Goal: Transaction & Acquisition: Book appointment/travel/reservation

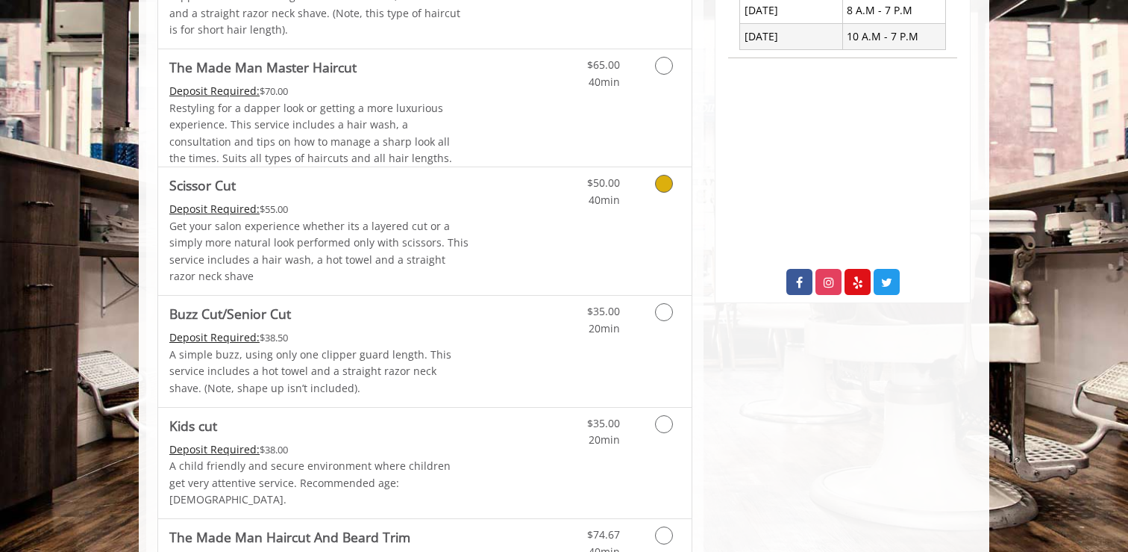
click at [605, 242] on div "$50.00 40min" at bounding box center [625, 231] width 134 height 128
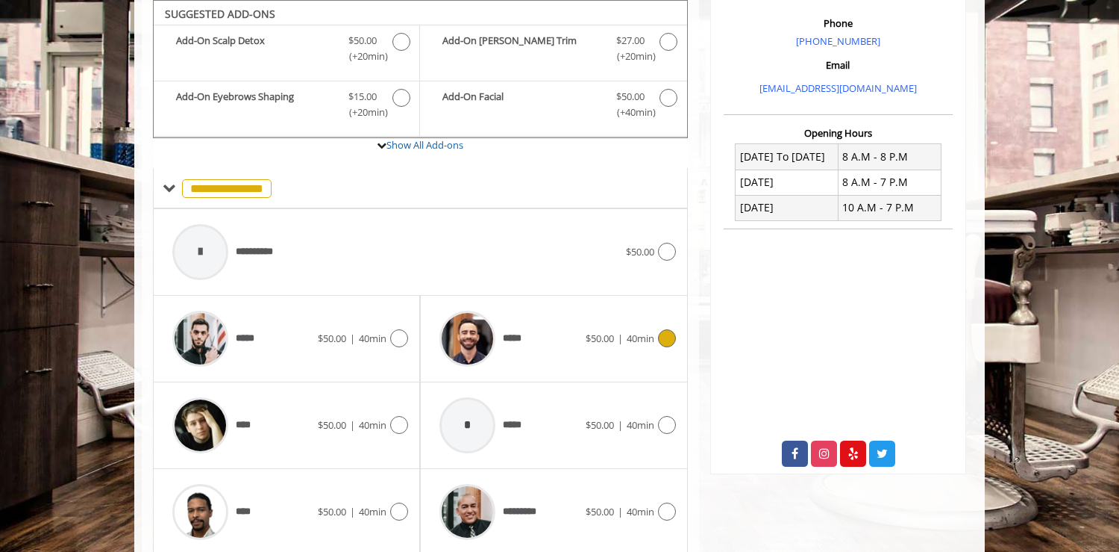
click at [502, 370] on div at bounding box center [467, 338] width 71 height 71
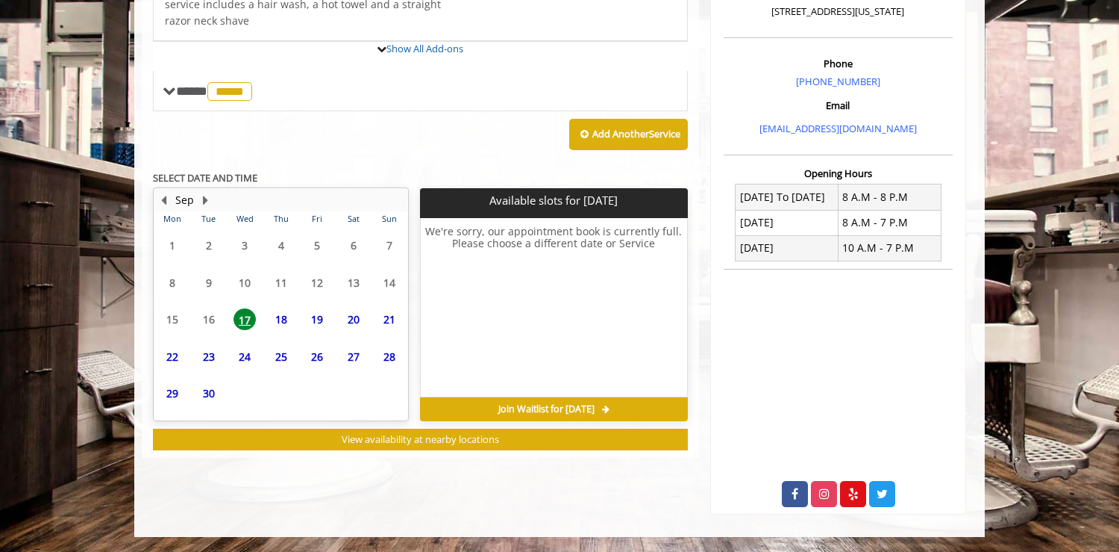
scroll to position [494, 0]
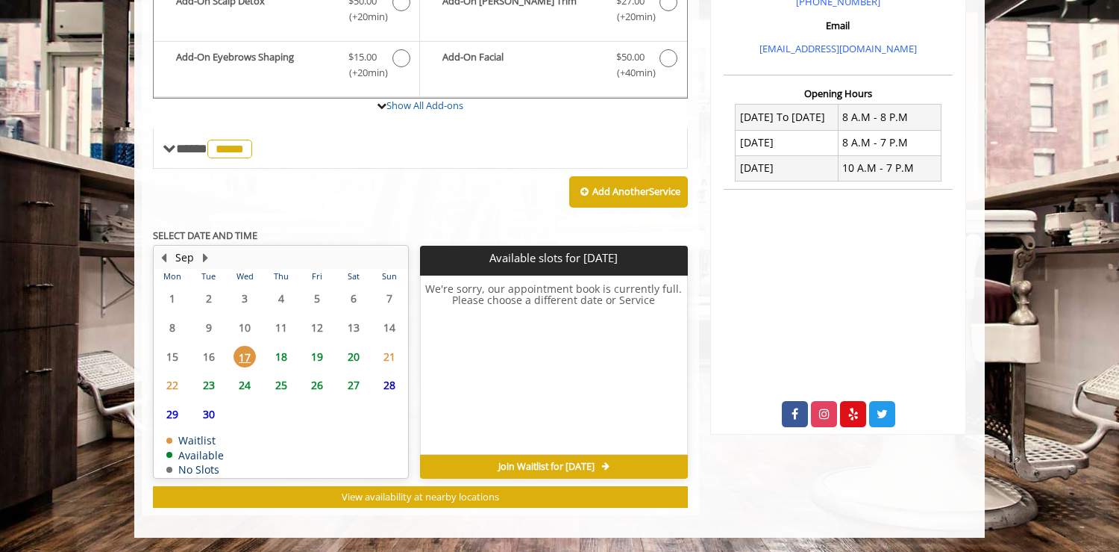
click at [279, 356] on span "18" at bounding box center [281, 357] width 22 height 22
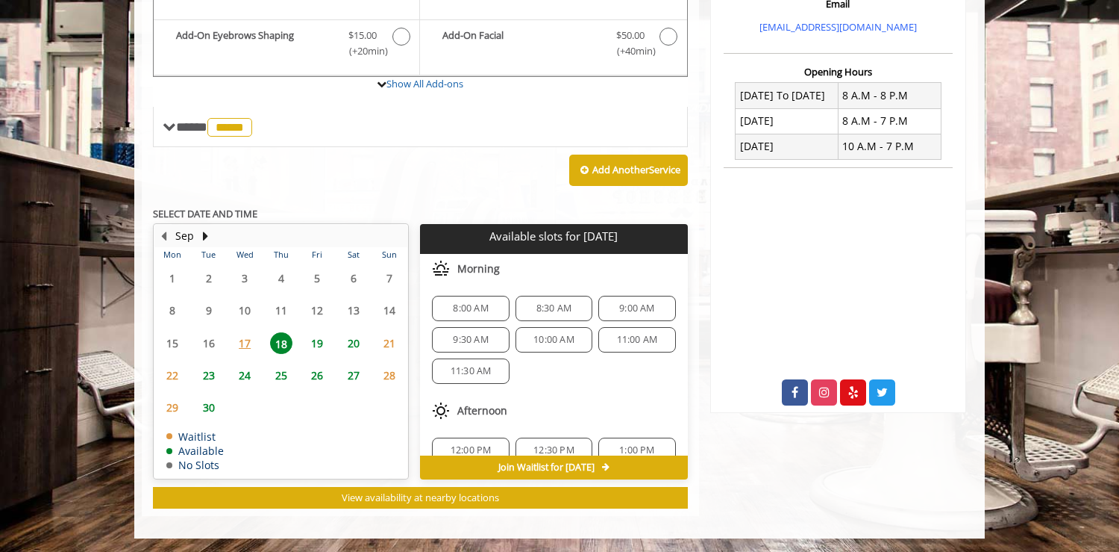
scroll to position [193, 0]
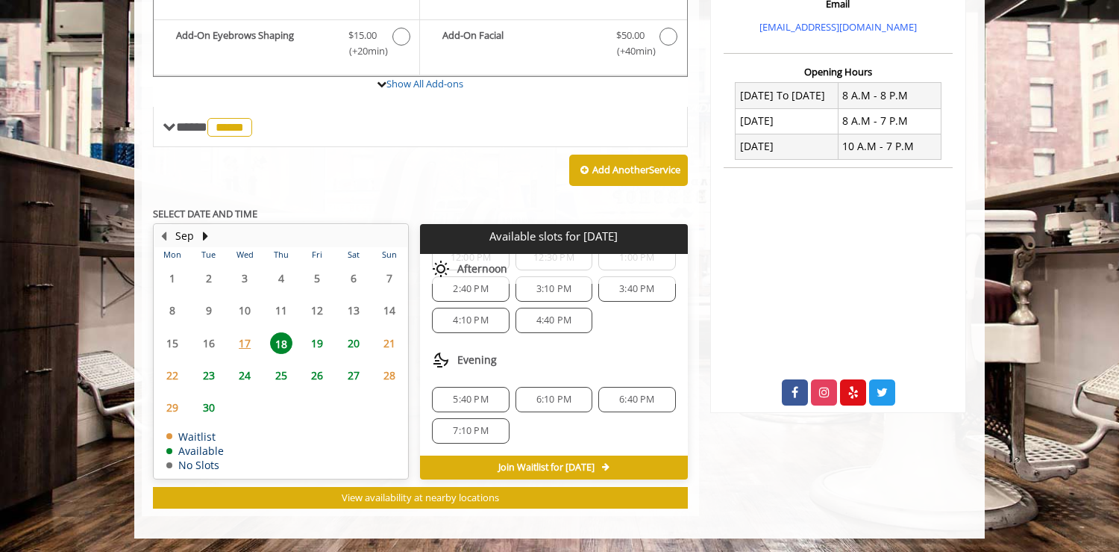
click at [478, 425] on span "7:10 PM" at bounding box center [470, 431] width 35 height 12
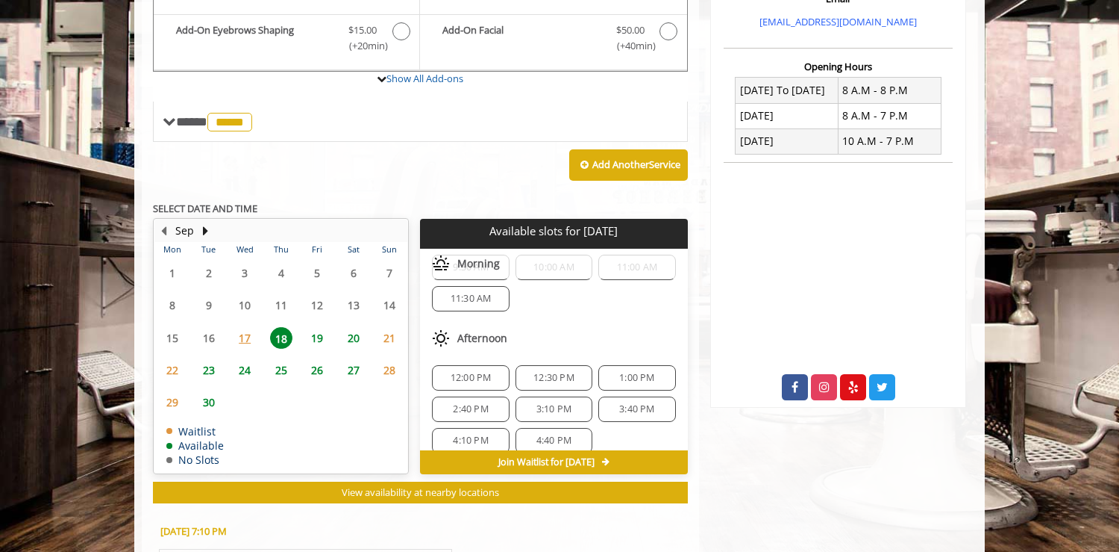
scroll to position [0, 0]
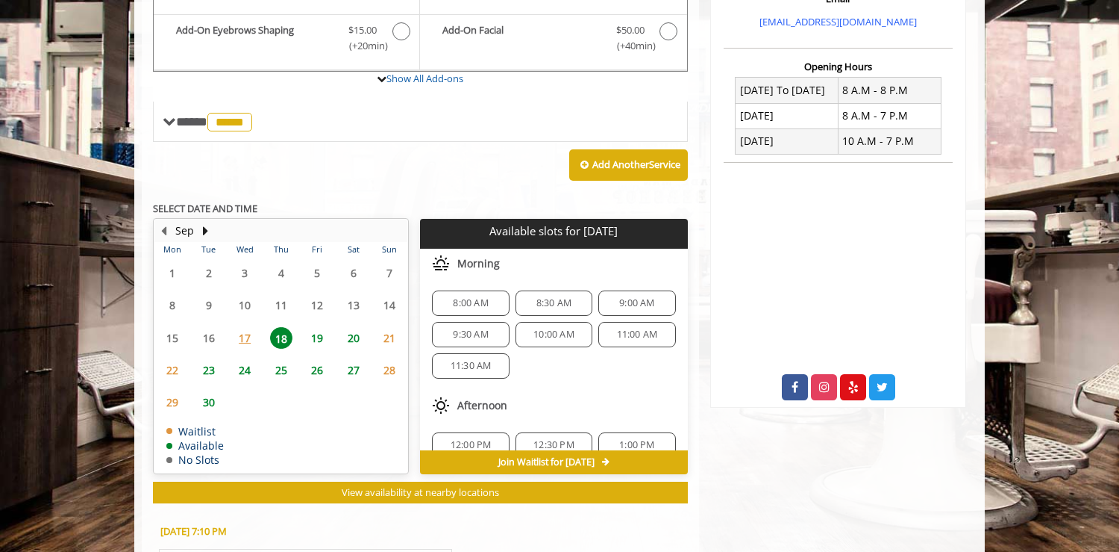
click at [386, 346] on span "21" at bounding box center [389, 338] width 22 height 22
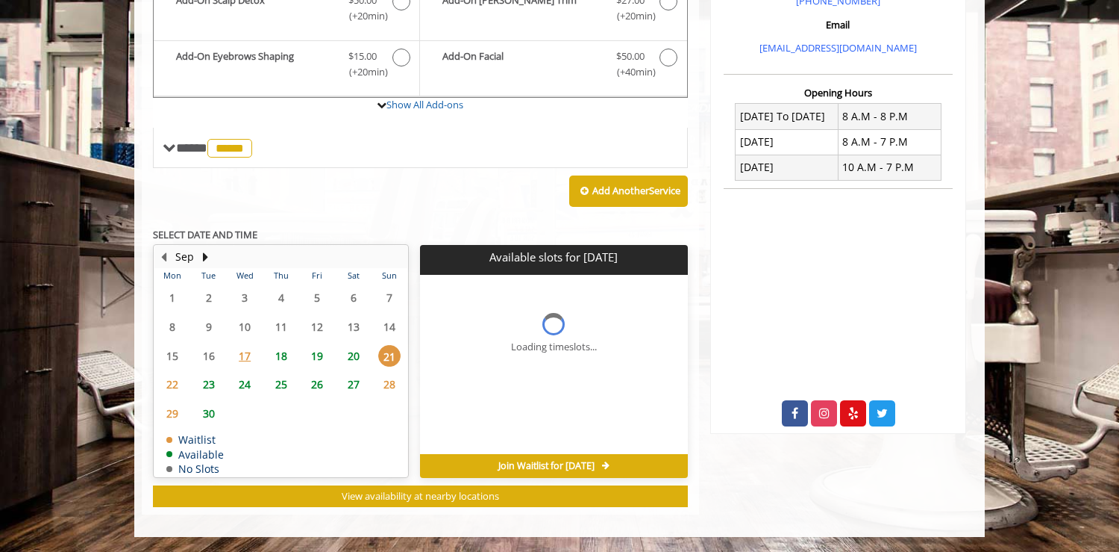
scroll to position [494, 0]
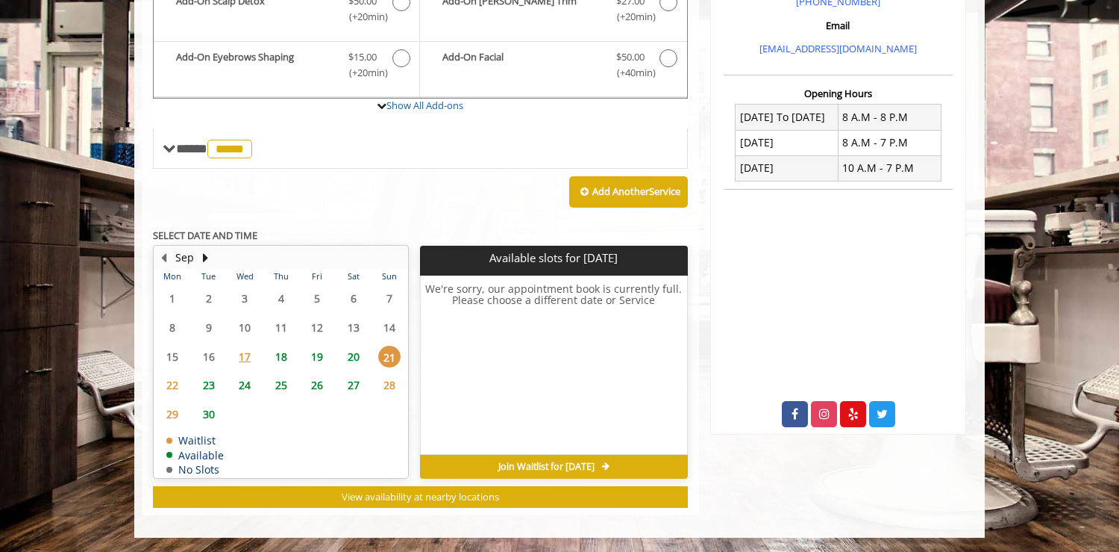
click at [171, 391] on span "22" at bounding box center [172, 385] width 22 height 22
click at [201, 387] on span "23" at bounding box center [209, 385] width 22 height 22
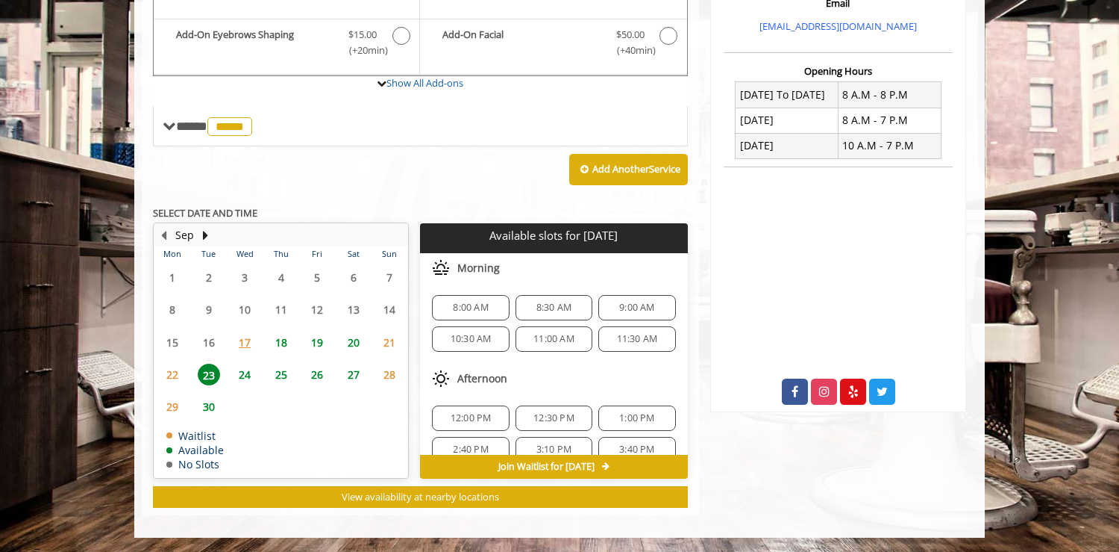
click at [254, 375] on span "24" at bounding box center [245, 374] width 22 height 22
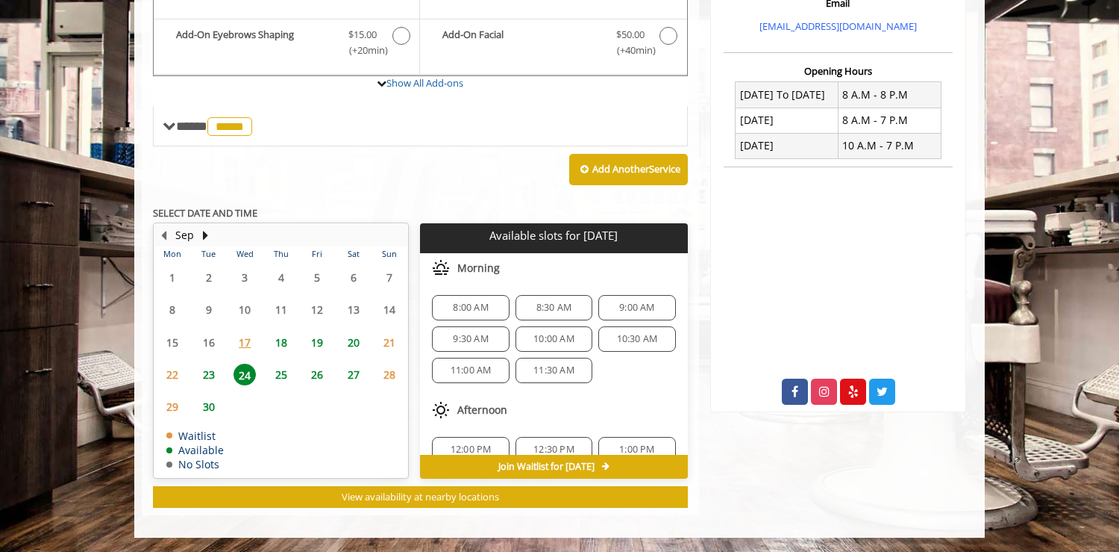
click at [287, 375] on span "25" at bounding box center [281, 374] width 22 height 22
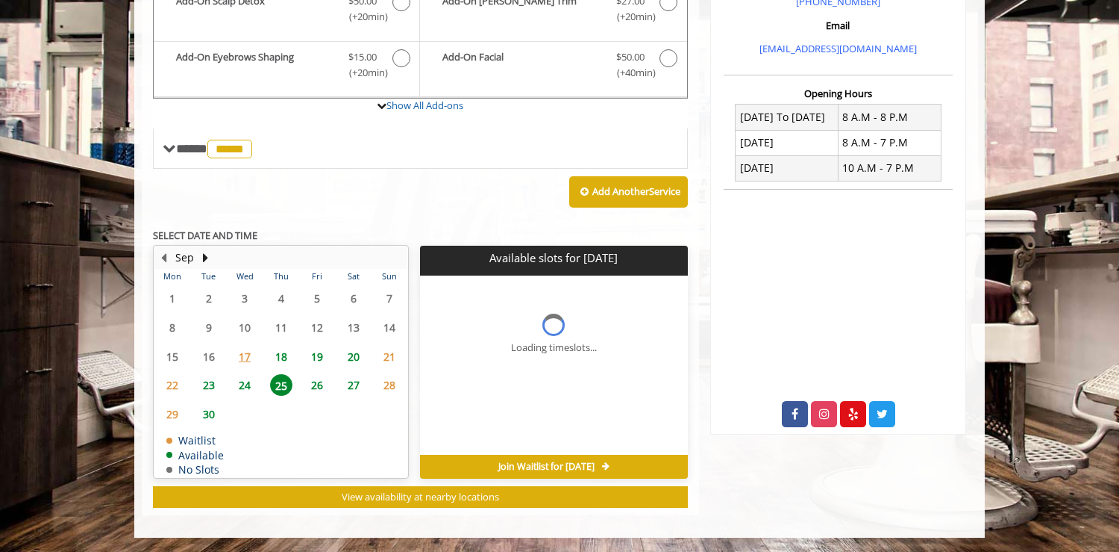
click at [319, 375] on span "26" at bounding box center [317, 385] width 22 height 22
click at [363, 375] on tbody "1 2 3 4 5 6 7 8 9 10 11 12 13 14 15 16 17 18 19 20 21 22 23 24 25 26 27 28 29 3…" at bounding box center [280, 380] width 253 height 193
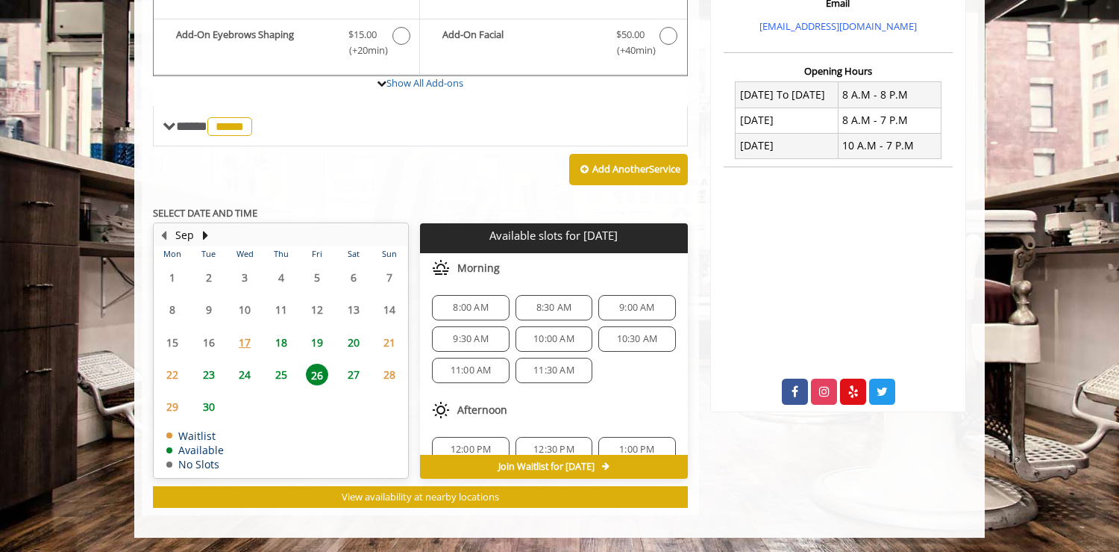
click at [252, 334] on span "17" at bounding box center [245, 342] width 22 height 22
